Goal: Task Accomplishment & Management: Manage account settings

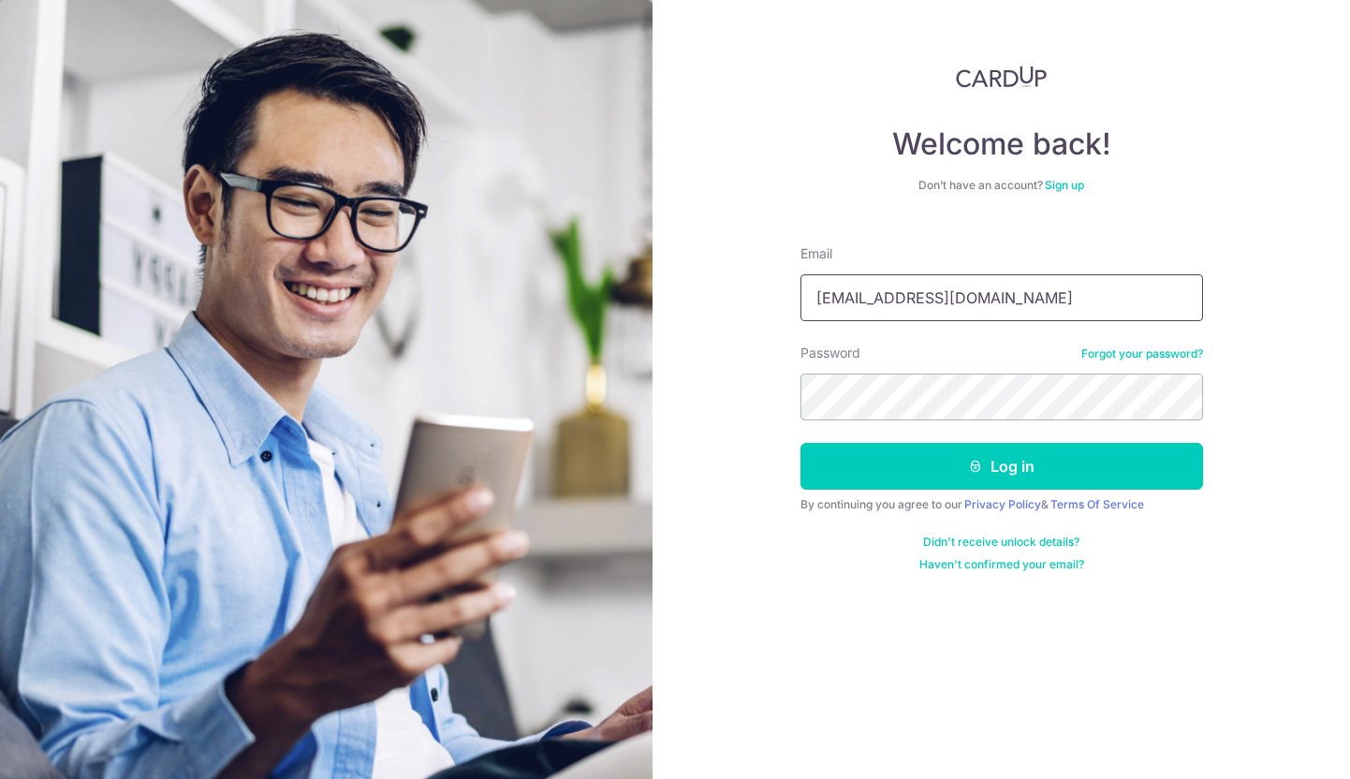
click at [856, 304] on input "[EMAIL_ADDRESS][DOMAIN_NAME]" at bounding box center [1001, 297] width 402 height 47
drag, startPoint x: 836, startPoint y: 300, endPoint x: 799, endPoint y: 300, distance: 36.5
click at [808, 300] on input "[EMAIL_ADDRESS][DOMAIN_NAME]" at bounding box center [1001, 297] width 402 height 47
click at [857, 300] on input "[EMAIL_ADDRESS][DOMAIN_NAME]" at bounding box center [1001, 297] width 402 height 47
click at [850, 300] on input "[EMAIL_ADDRESS][DOMAIN_NAME]" at bounding box center [1001, 297] width 402 height 47
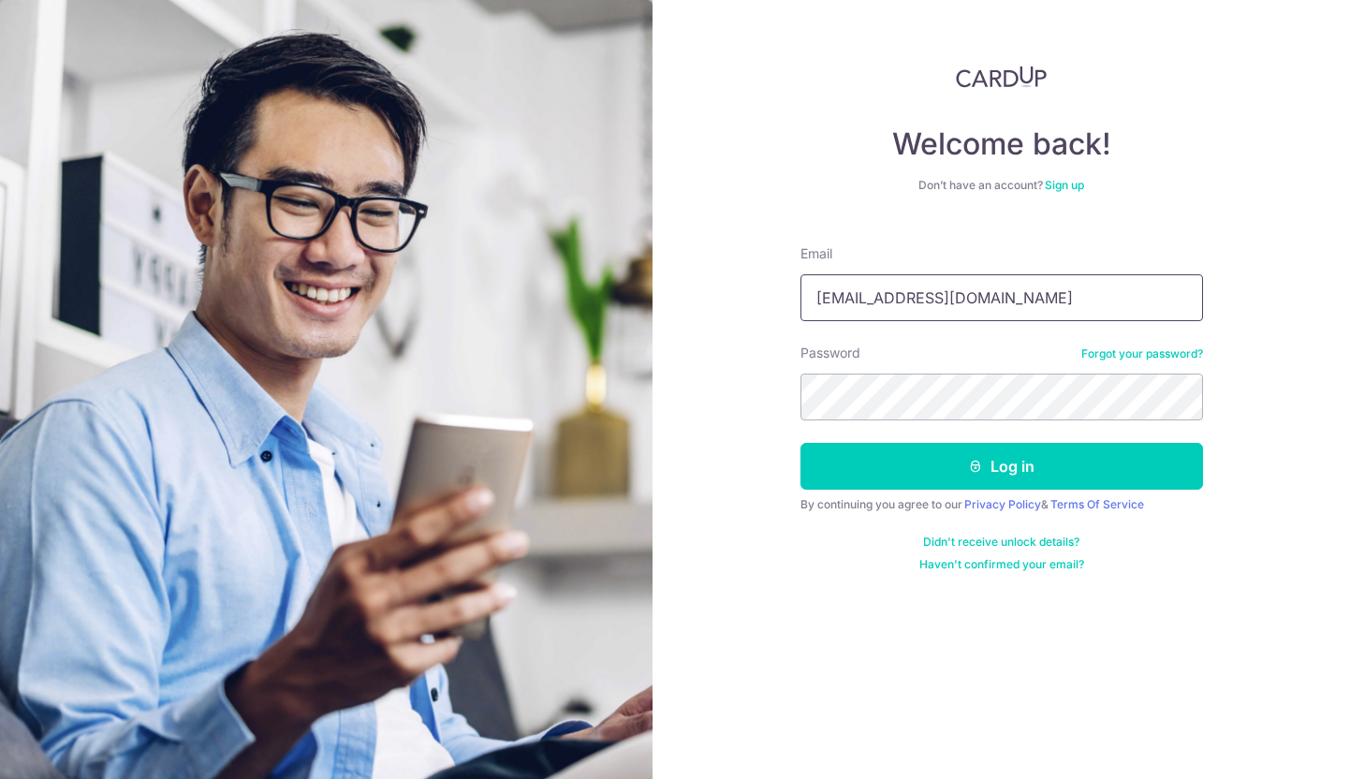
type input "[EMAIL_ADDRESS][DOMAIN_NAME]"
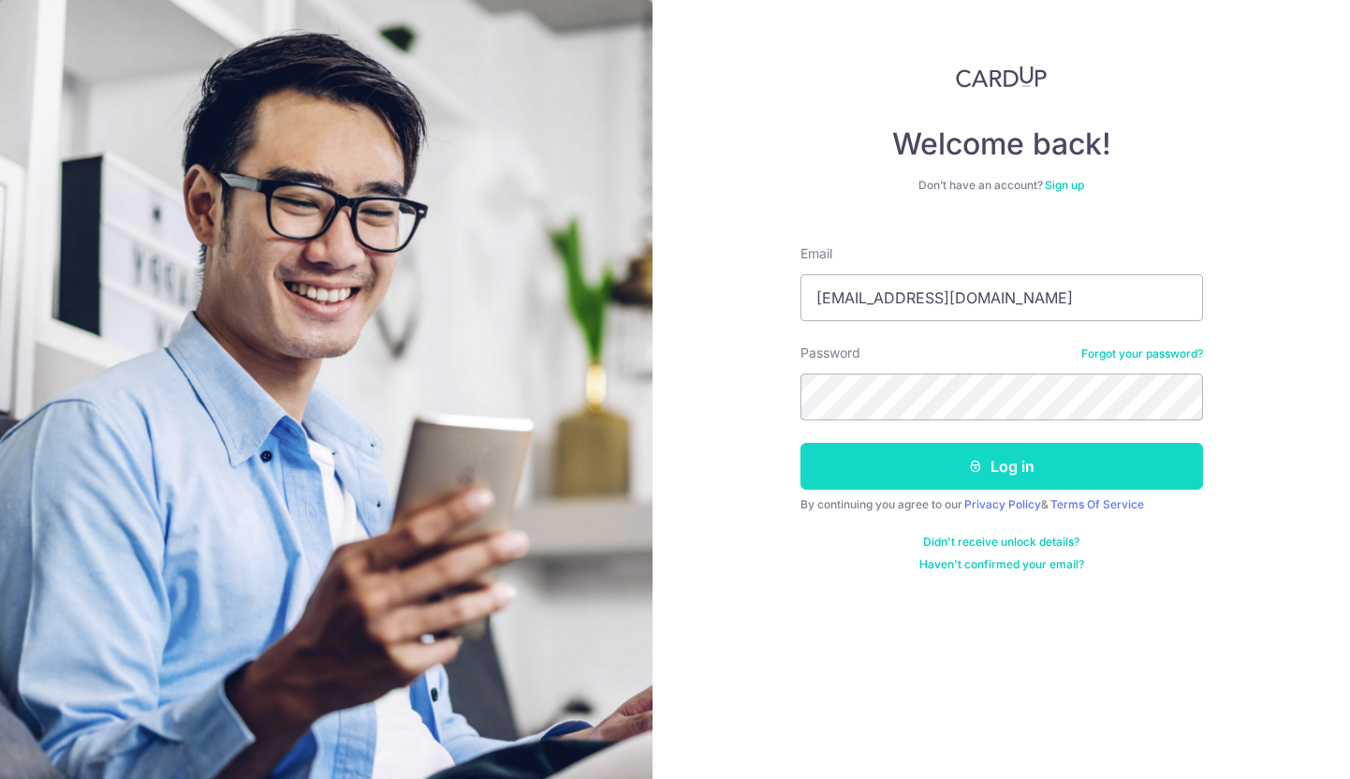
click at [972, 484] on button "Log in" at bounding box center [1001, 466] width 402 height 47
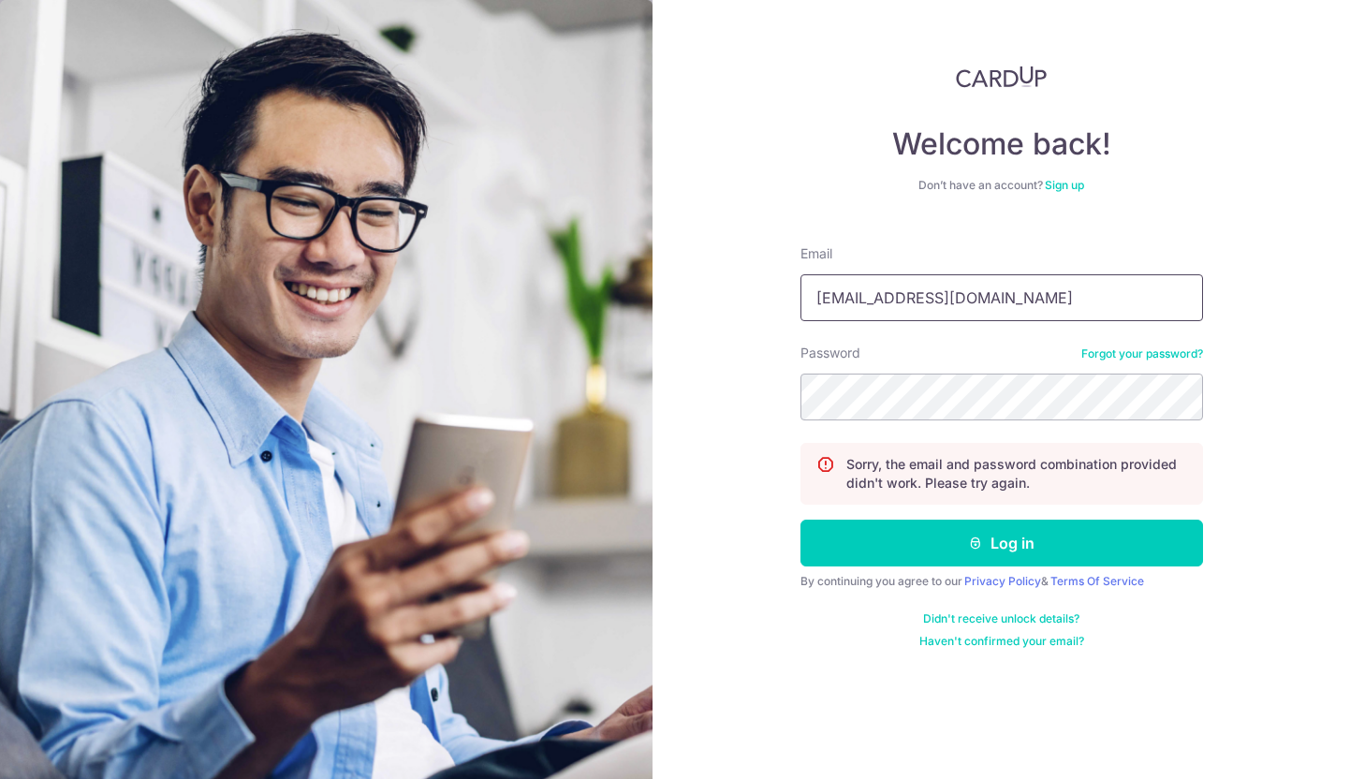
click at [848, 313] on input "[EMAIL_ADDRESS][DOMAIN_NAME]" at bounding box center [1001, 297] width 402 height 47
drag, startPoint x: 840, startPoint y: 300, endPoint x: 813, endPoint y: 295, distance: 26.6
click at [814, 299] on input "[EMAIL_ADDRESS][DOMAIN_NAME]" at bounding box center [1001, 297] width 402 height 47
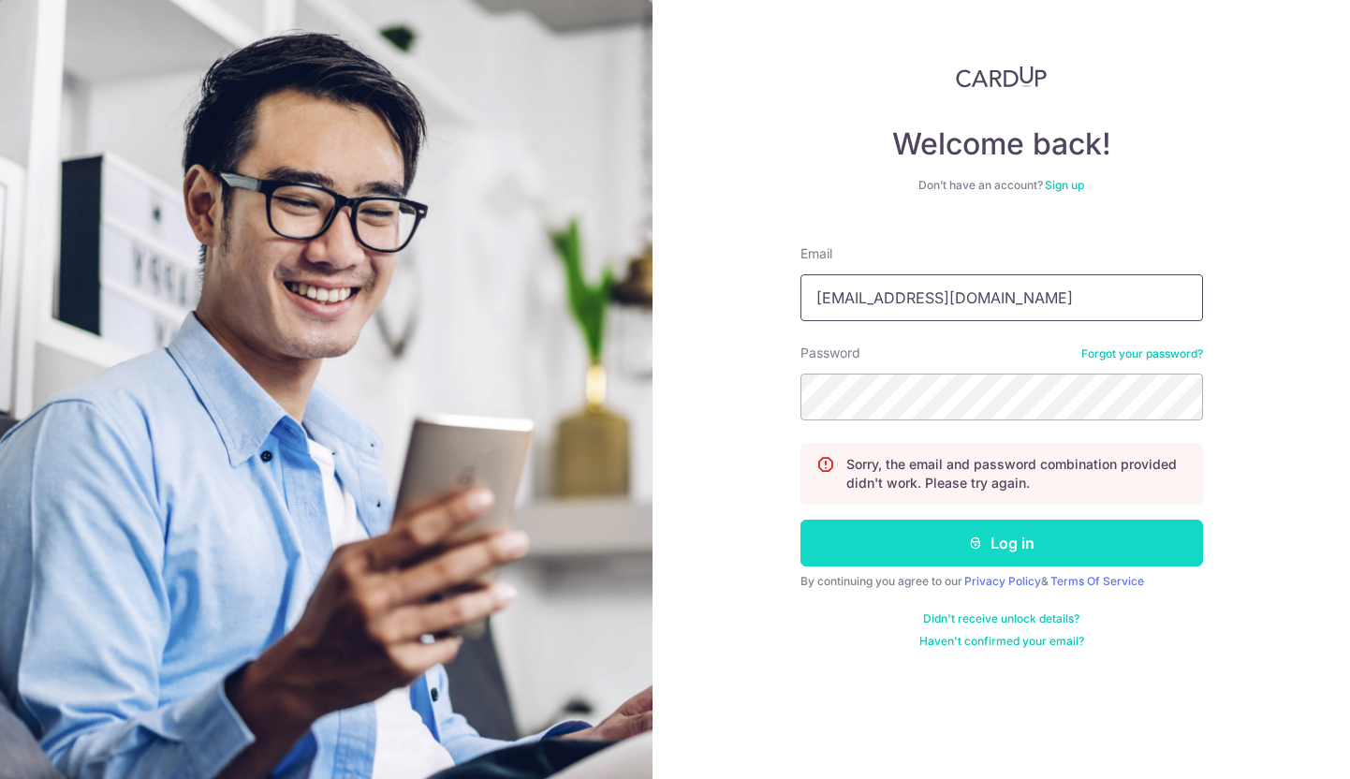
type input "[EMAIL_ADDRESS][DOMAIN_NAME]"
click at [883, 548] on button "Log in" at bounding box center [1001, 542] width 402 height 47
type input "teehejia@gmail.com"
click at [910, 549] on button "Log in" at bounding box center [1001, 542] width 402 height 47
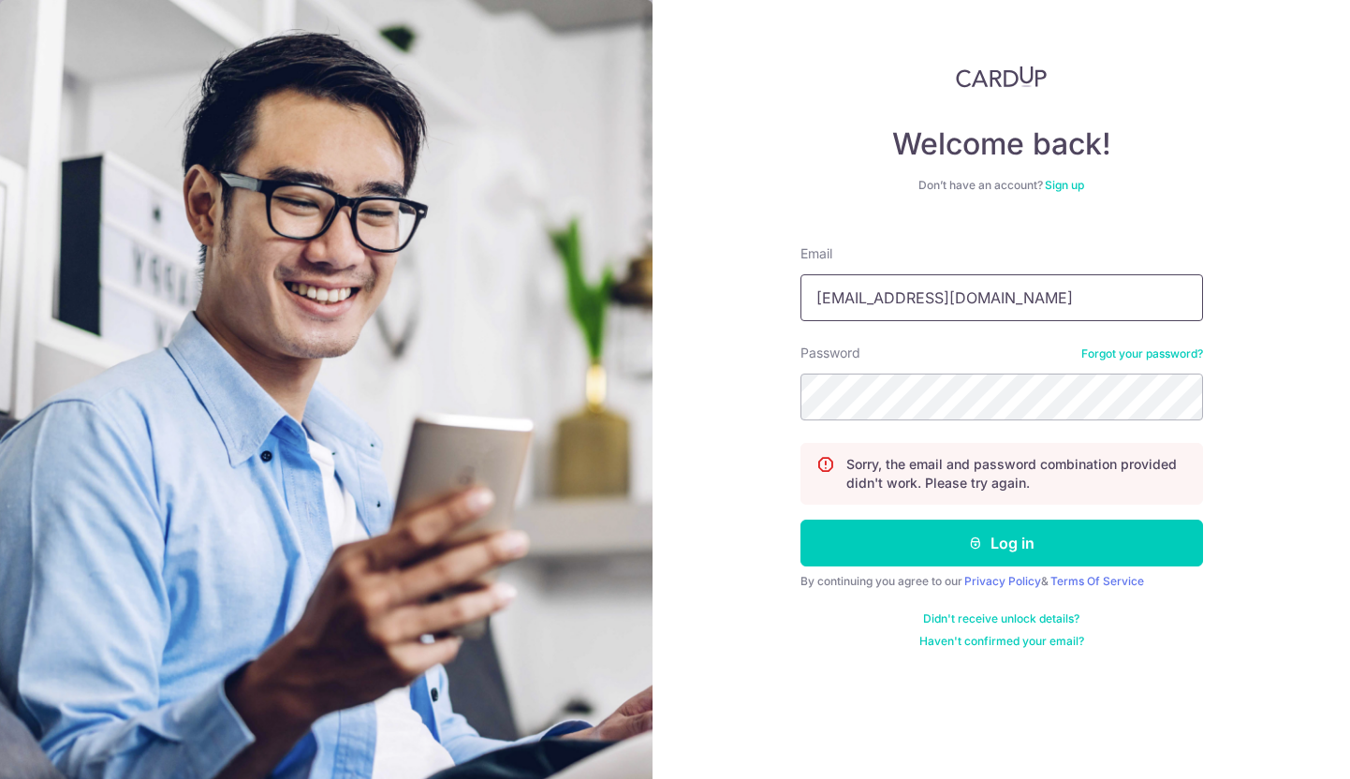
click at [889, 295] on input "[EMAIL_ADDRESS][DOMAIN_NAME]" at bounding box center [1001, 297] width 402 height 47
click at [856, 296] on input "[EMAIL_ADDRESS][DOMAIN_NAME]" at bounding box center [1001, 297] width 402 height 47
drag, startPoint x: 840, startPoint y: 298, endPoint x: 785, endPoint y: 297, distance: 54.3
click at [785, 297] on div "Welcome back! Don’t have an account? Sign up Email teehejia@gmail.com Password …" at bounding box center [1000, 389] width 697 height 779
click at [851, 300] on input "[EMAIL_ADDRESS][DOMAIN_NAME]" at bounding box center [1001, 297] width 402 height 47
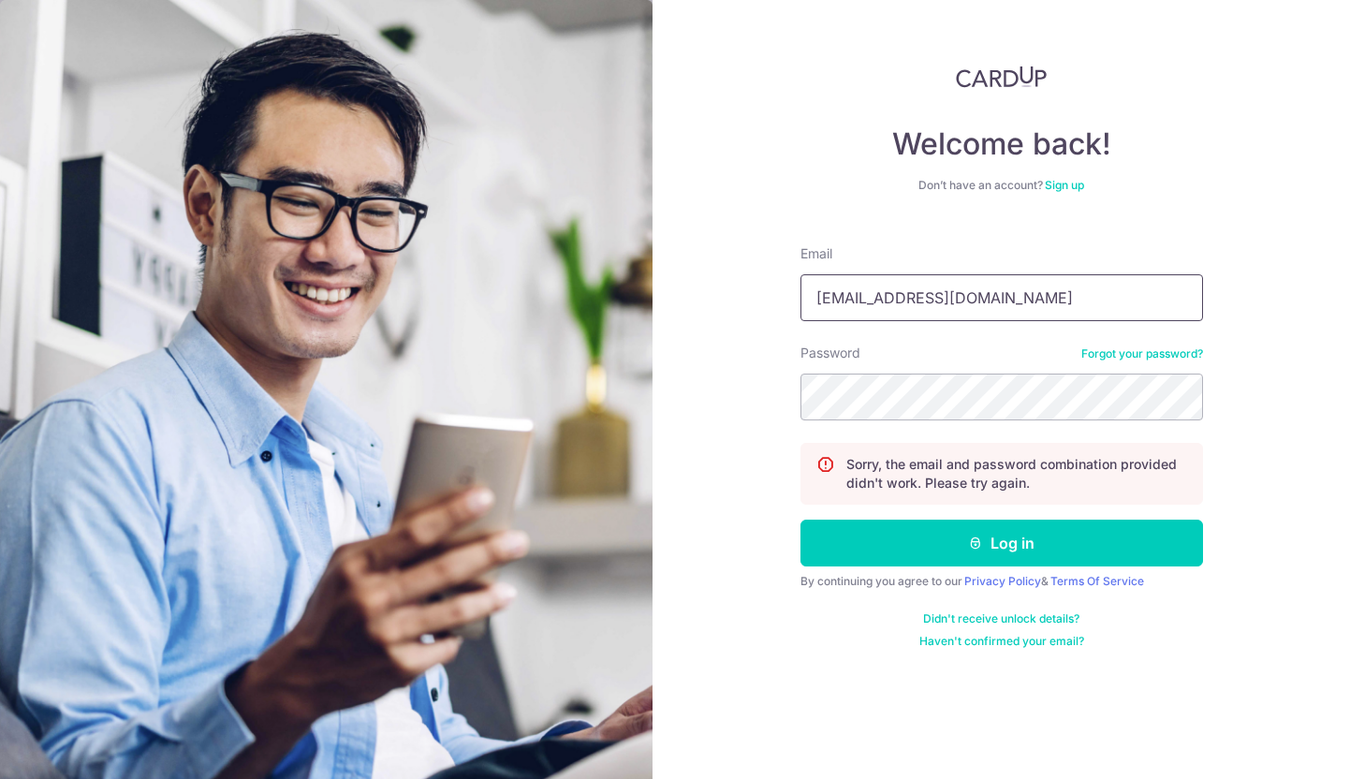
type input "[EMAIL_ADDRESS][DOMAIN_NAME]"
click at [991, 517] on form "Email hejiatee@gmail.com Password Forgot your password? Sorry, the email and pa…" at bounding box center [1001, 439] width 402 height 418
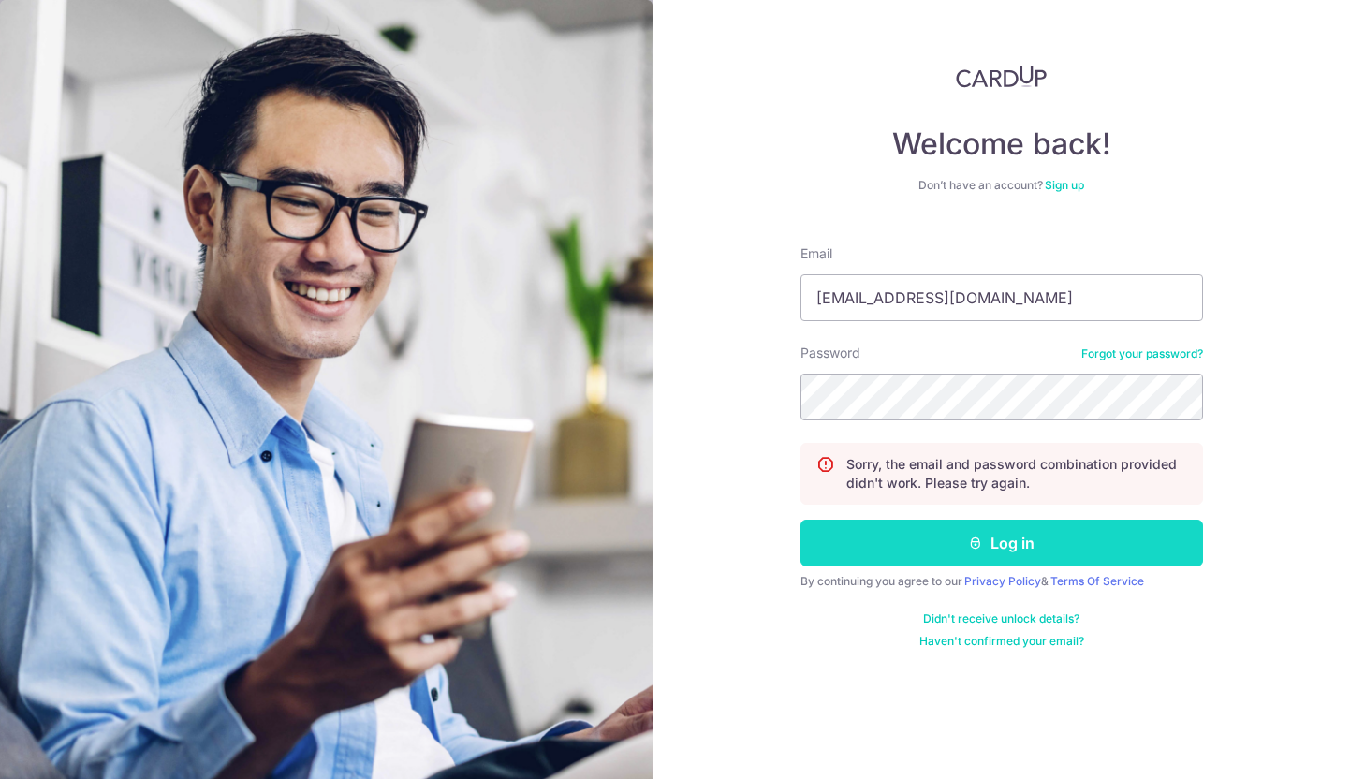
click at [992, 548] on button "Log in" at bounding box center [1001, 542] width 402 height 47
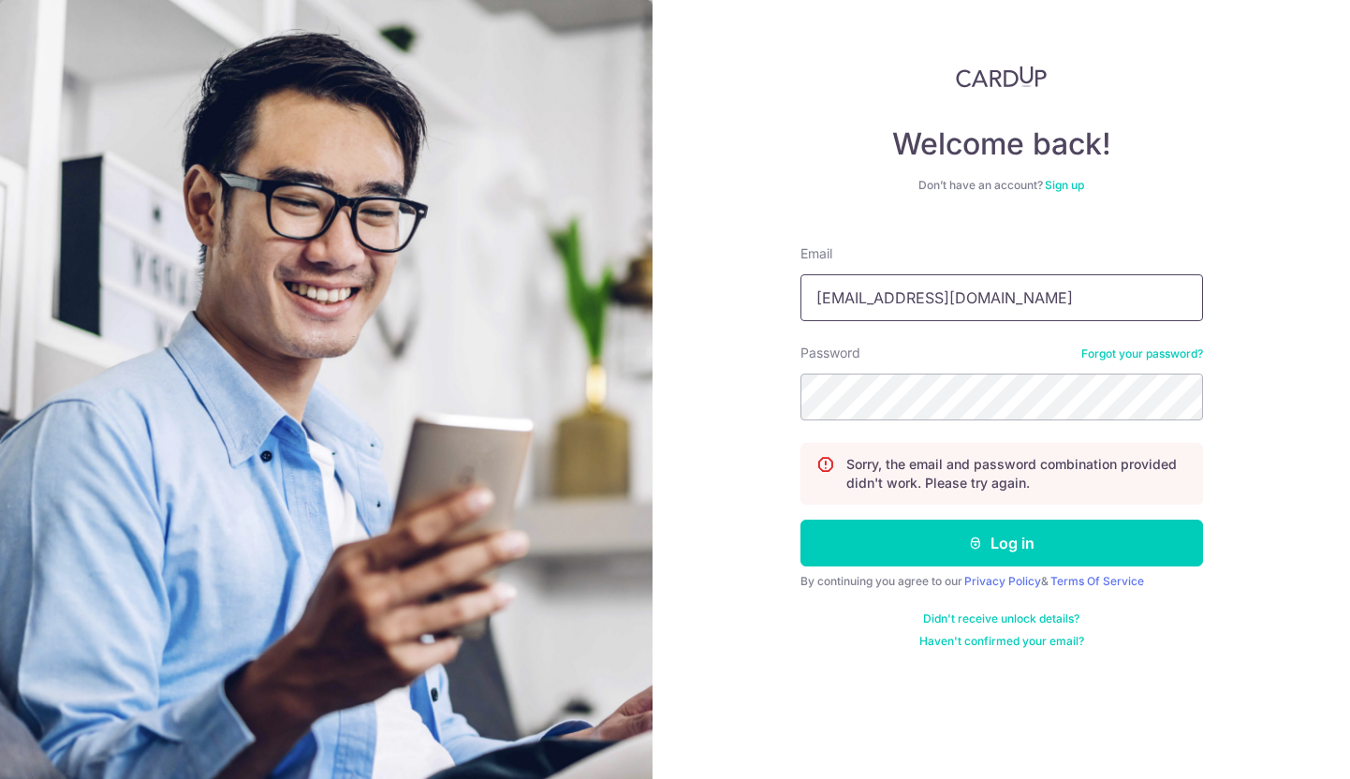
click at [865, 309] on input "teehejia@gmail.com" at bounding box center [1001, 297] width 402 height 47
drag, startPoint x: 841, startPoint y: 300, endPoint x: 793, endPoint y: 300, distance: 48.7
click at [793, 300] on div "Welcome back! Don’t have an account? Sign up Email teehejia@gmail.com Password …" at bounding box center [1000, 389] width 697 height 779
click at [849, 298] on input "hejia@gmail.com" at bounding box center [1001, 297] width 402 height 47
type input "hejiatee@gmail.com"
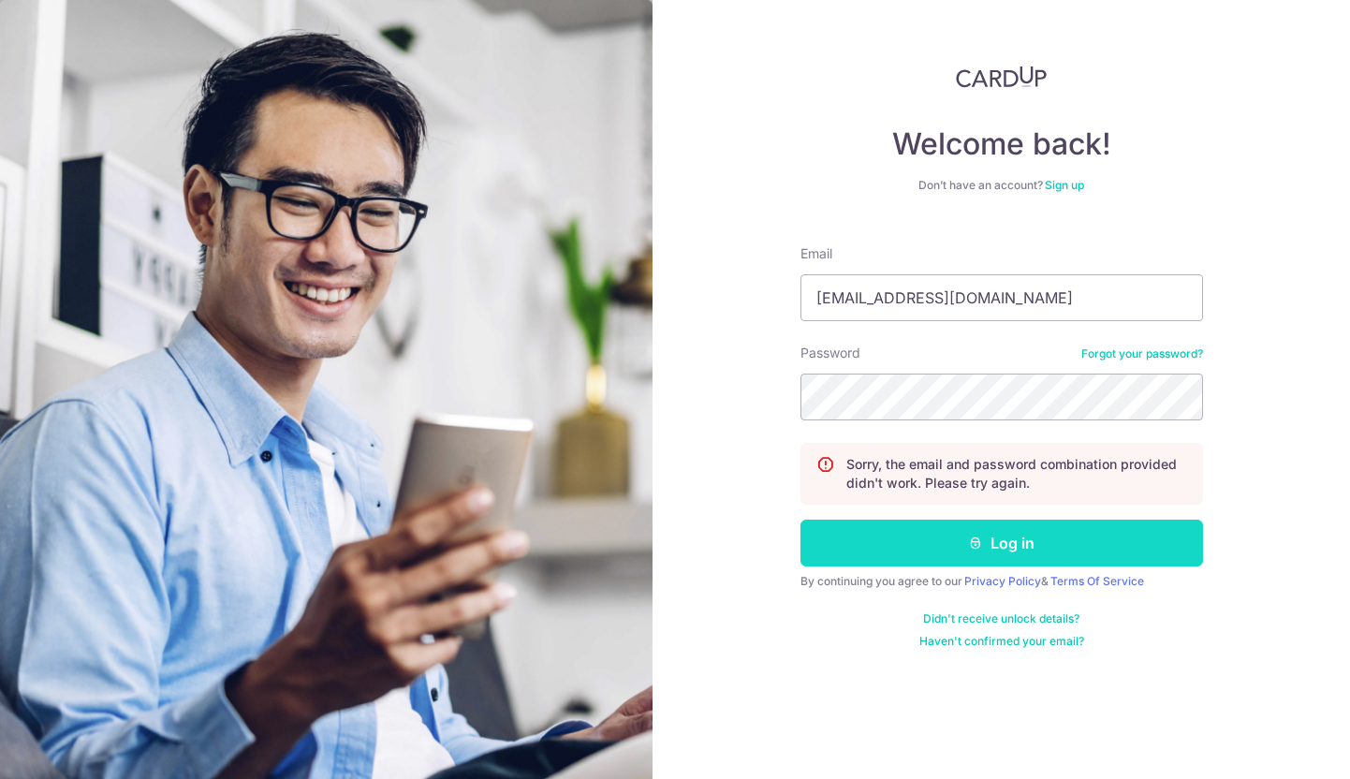
click at [970, 546] on icon "submit" at bounding box center [975, 542] width 15 height 15
